Goal: Ask a question: Seek information or help from site administrators or community

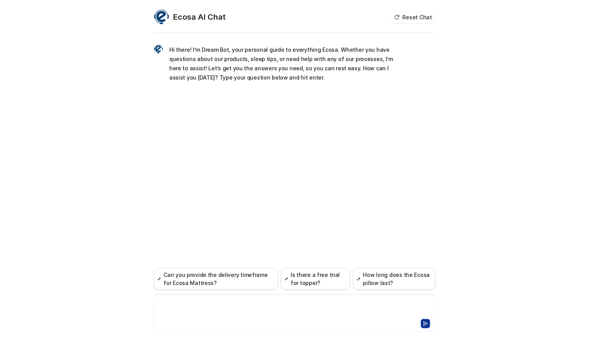
click at [238, 311] on div at bounding box center [294, 309] width 277 height 18
paste div
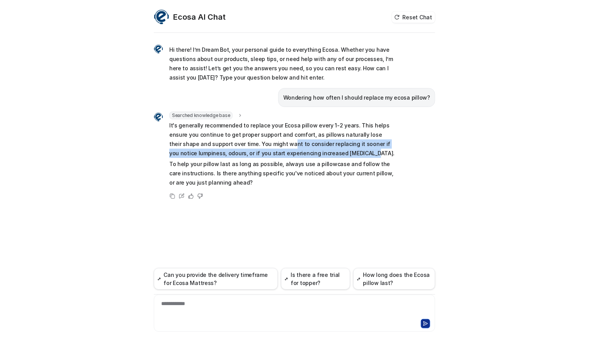
drag, startPoint x: 315, startPoint y: 153, endPoint x: 250, endPoint y: 141, distance: 66.3
click at [250, 141] on p "It's generally recommended to replace your Ecosa pillow every 1-2 years. This h…" at bounding box center [282, 139] width 226 height 37
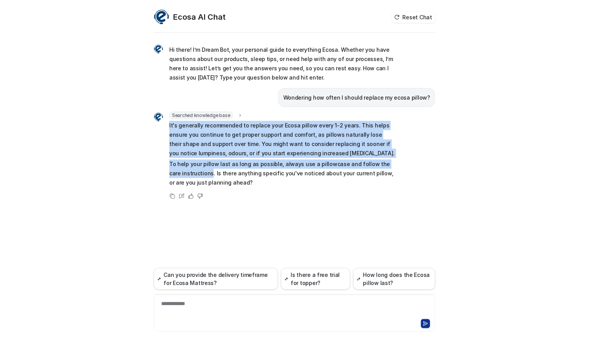
drag, startPoint x: 199, startPoint y: 175, endPoint x: 167, endPoint y: 127, distance: 57.2
click at [167, 127] on div "Searched knowledge base search_queries : "how often replace Ecosa pillow,pillow…" at bounding box center [274, 150] width 241 height 77
copy span "It's generally recommended to replace your Ecosa pillow every 1-2 years. This h…"
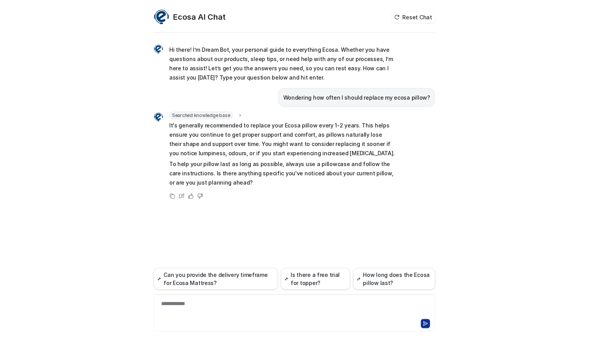
click at [318, 98] on p "Wondering how often I should replace my ecosa pillow?" at bounding box center [356, 97] width 147 height 9
copy span "Wondering how often I should replace my ecosa pillow?"
